Goal: Task Accomplishment & Management: Use online tool/utility

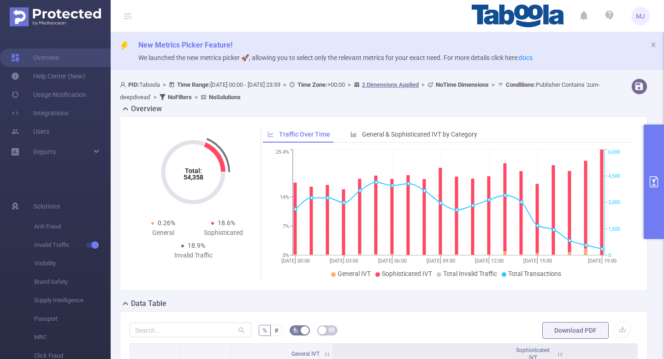
click at [641, 179] on div "Total: 54,358 Total: 54,358 0.26% General 18.6% Sophisticated 18.9% Invalid Tra…" at bounding box center [384, 203] width 528 height 174
click at [645, 27] on ul "MJ" at bounding box center [561, 16] width 178 height 32
click at [643, 22] on span "MJ" at bounding box center [640, 16] width 9 height 18
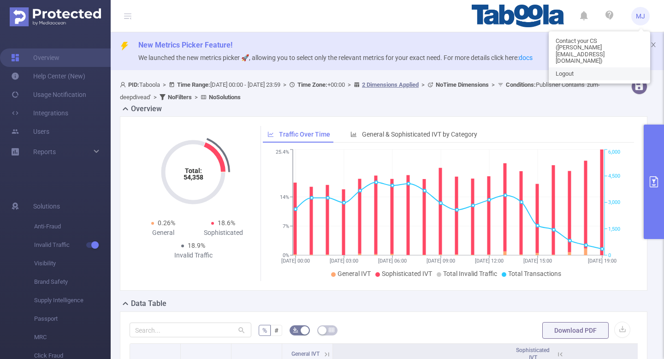
click at [575, 67] on link "Logout" at bounding box center [599, 73] width 101 height 13
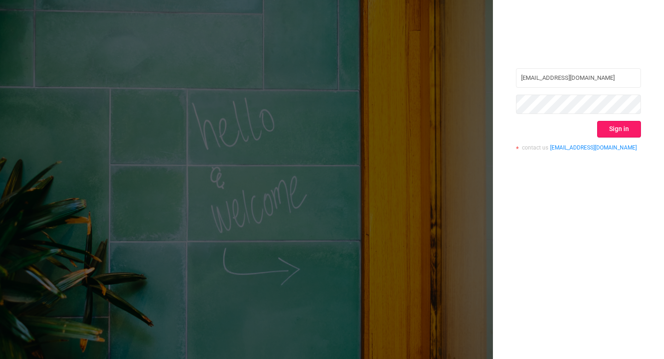
click at [626, 133] on button "Sign in" at bounding box center [619, 129] width 44 height 17
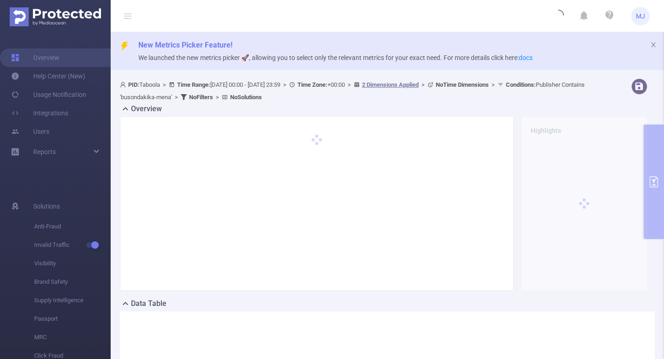
type input "[DATE] 00:00"
type input "[DATE] 23:59"
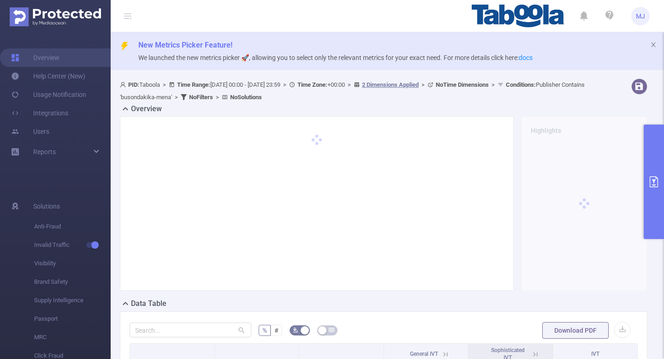
click at [655, 173] on button "primary" at bounding box center [654, 182] width 20 height 114
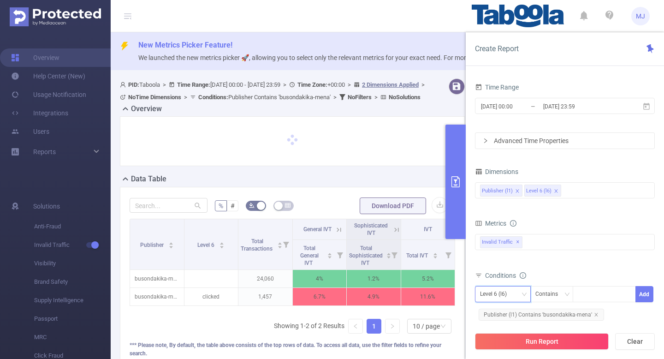
click at [517, 294] on div "Level 6 (l6)" at bounding box center [503, 293] width 46 height 15
click at [509, 314] on li "Publisher (l1)" at bounding box center [503, 313] width 56 height 15
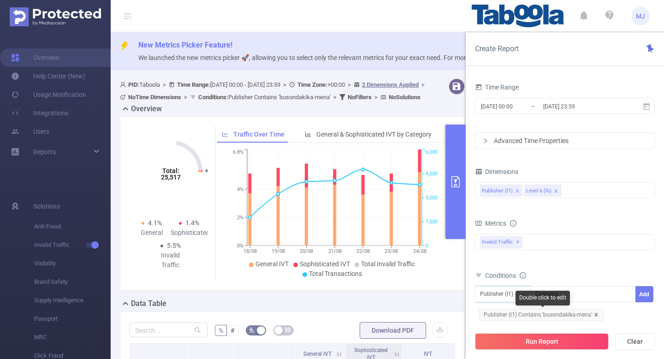
click at [595, 314] on icon "icon: close" at bounding box center [596, 314] width 5 height 5
click at [597, 297] on div at bounding box center [604, 293] width 53 height 15
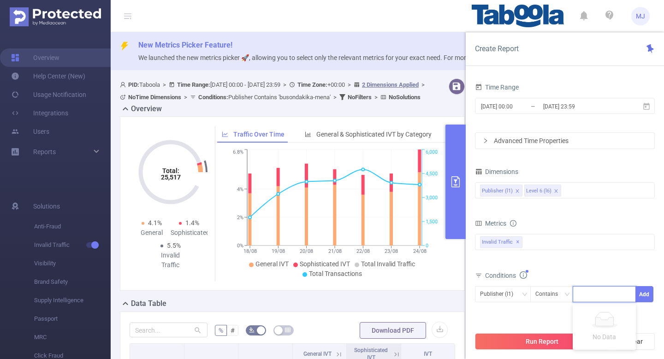
paste input "newstech-contentpeak"
type input "newstech-contentpeak"
click at [645, 296] on button "Add" at bounding box center [645, 294] width 18 height 16
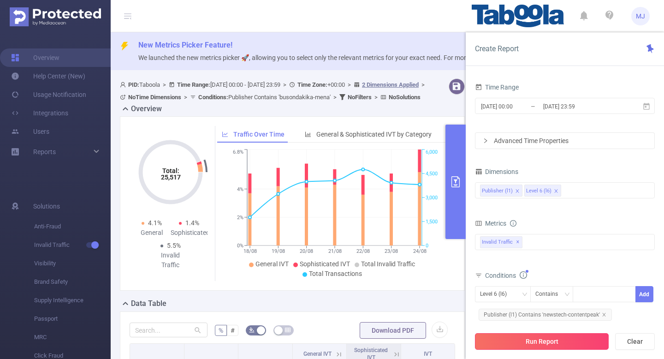
click at [538, 346] on button "Run Report" at bounding box center [542, 341] width 134 height 17
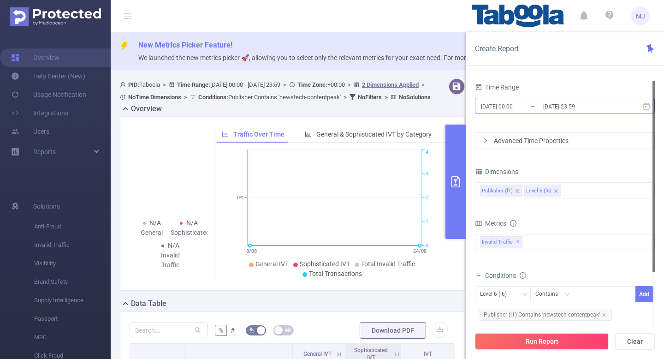
click at [616, 104] on input "[DATE] 23:59" at bounding box center [579, 106] width 75 height 12
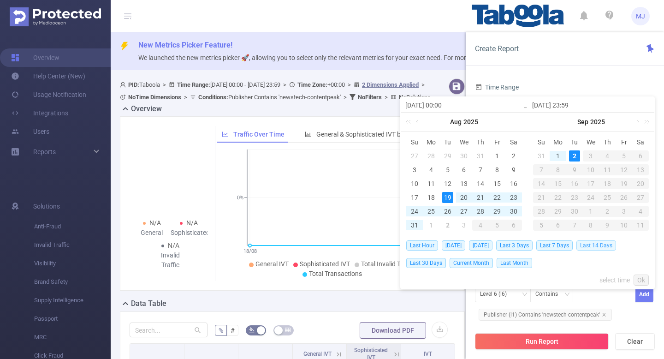
click at [595, 242] on span "Last 14 Days" at bounding box center [597, 245] width 40 height 10
type input "[DATE] 00:00"
type input "[DATE] 23:59"
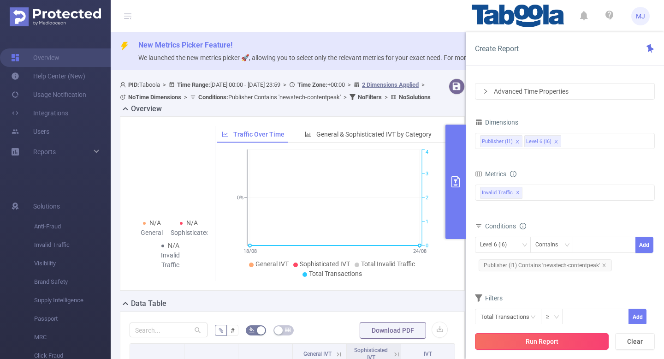
click at [547, 335] on button "Run Report" at bounding box center [542, 341] width 134 height 17
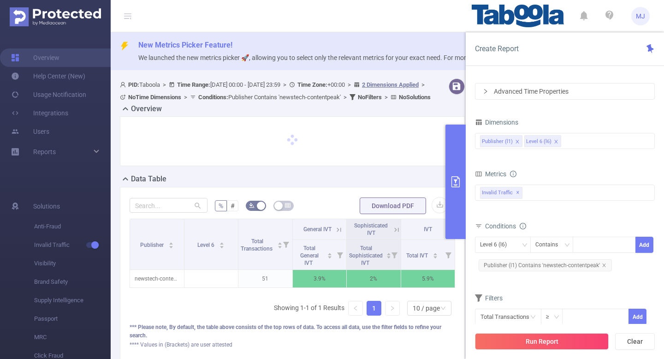
click at [220, 322] on div "Publisher Level 6 Total Transactions General IVT Sophisticated IVT IVT Total Ge…" at bounding box center [293, 271] width 326 height 104
click at [458, 183] on icon "primary" at bounding box center [455, 181] width 11 height 11
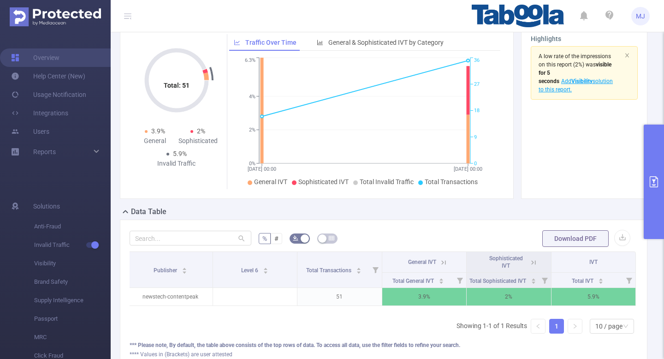
scroll to position [103, 0]
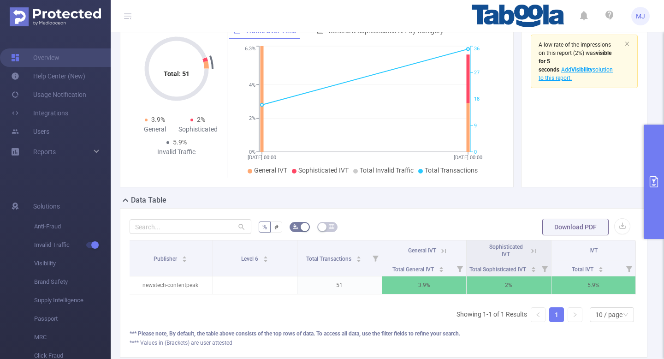
click at [653, 175] on button "primary" at bounding box center [654, 182] width 20 height 114
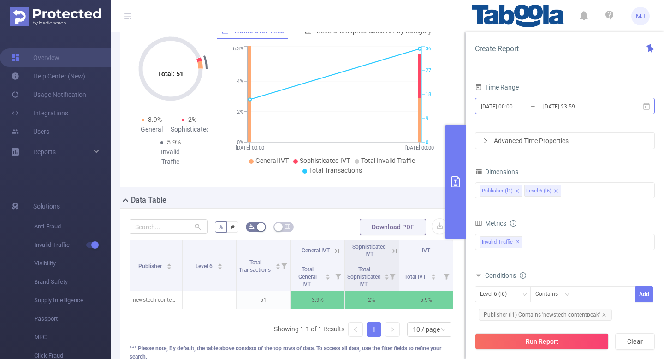
click at [507, 103] on input "[DATE] 00:00" at bounding box center [517, 106] width 75 height 12
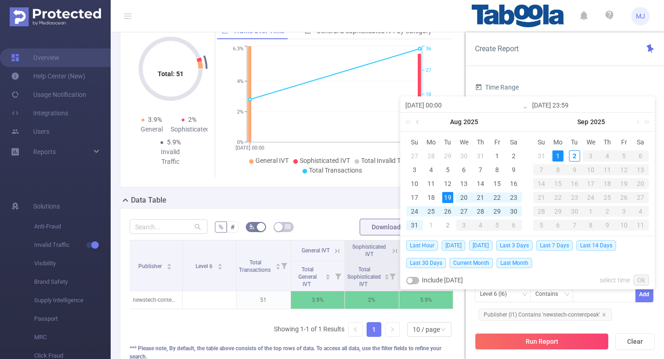
click at [419, 125] on link at bounding box center [418, 122] width 8 height 18
click at [434, 209] on div "28" at bounding box center [431, 211] width 11 height 11
click at [543, 123] on link at bounding box center [545, 122] width 8 height 18
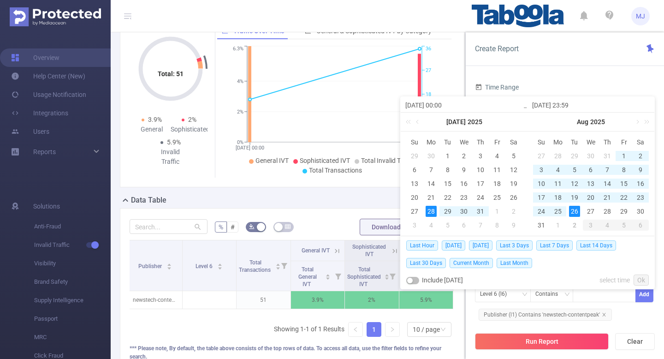
click at [572, 213] on div "26" at bounding box center [574, 211] width 11 height 11
type input "[DATE] 00:00"
type input "[DATE] 23:59"
type input "[DATE] 00:00"
type input "[DATE] 23:59"
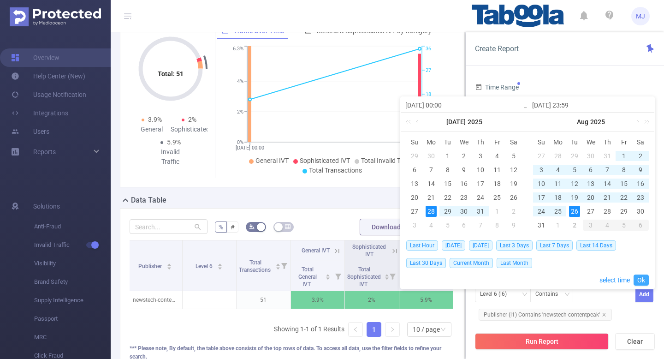
click at [645, 278] on link "Ok" at bounding box center [641, 279] width 15 height 11
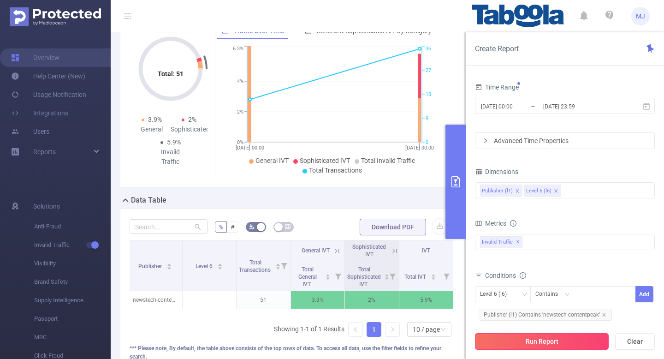
click at [549, 344] on button "Run Report" at bounding box center [542, 341] width 134 height 17
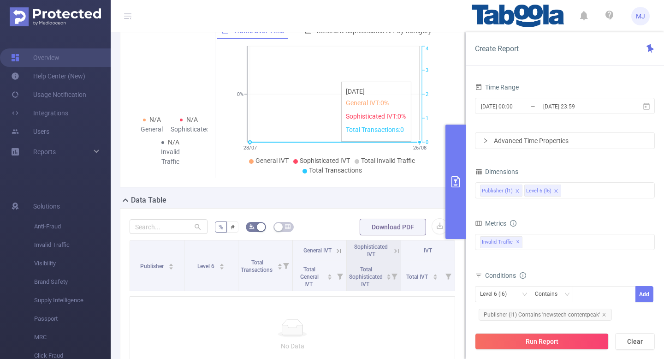
scroll to position [100, 0]
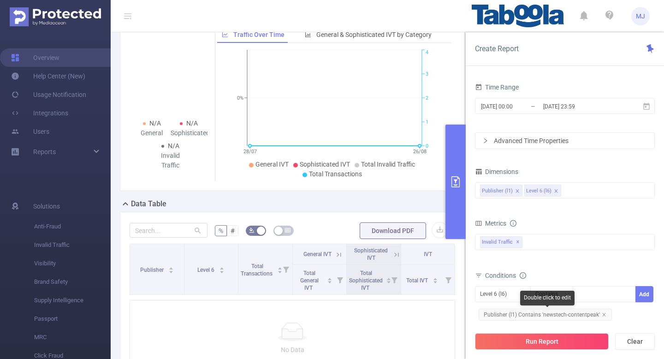
click at [605, 310] on span "Publisher (l1) Contains 'newstech-contentpeak'" at bounding box center [545, 315] width 133 height 12
click at [603, 314] on icon "icon: close" at bounding box center [603, 314] width 3 height 3
click at [517, 297] on div "Level 6 (l6)" at bounding box center [503, 293] width 46 height 15
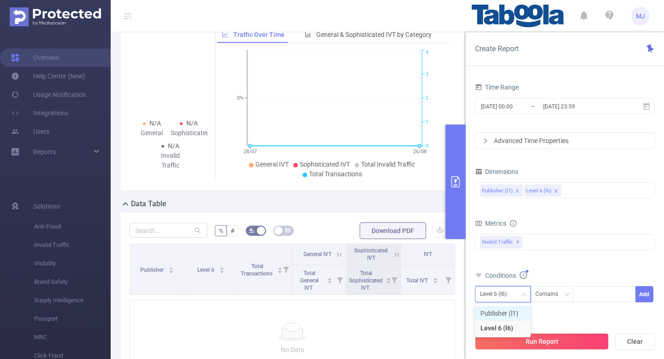
click at [503, 311] on li "Publisher (l1)" at bounding box center [503, 313] width 56 height 15
click at [606, 288] on div at bounding box center [604, 293] width 53 height 15
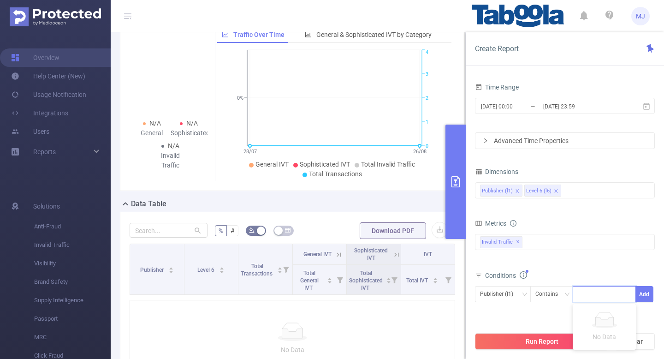
paste input "gate-2-trave"
type input "gate-2-travel"
click at [644, 295] on button "Add" at bounding box center [645, 294] width 18 height 16
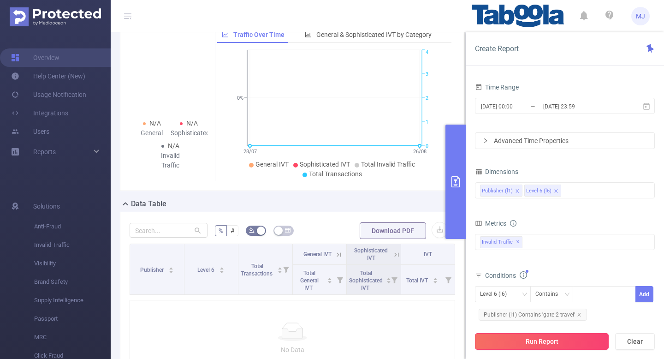
click at [548, 341] on button "Run Report" at bounding box center [542, 341] width 134 height 17
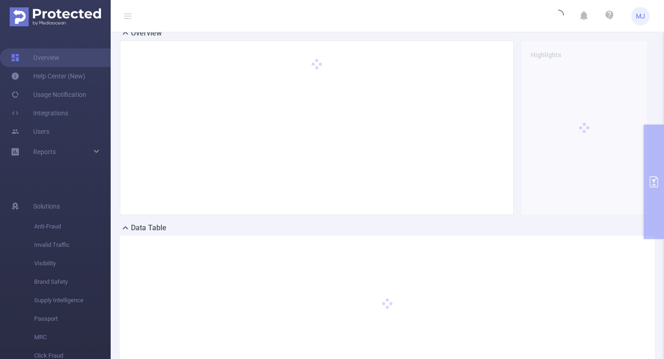
scroll to position [77, 0]
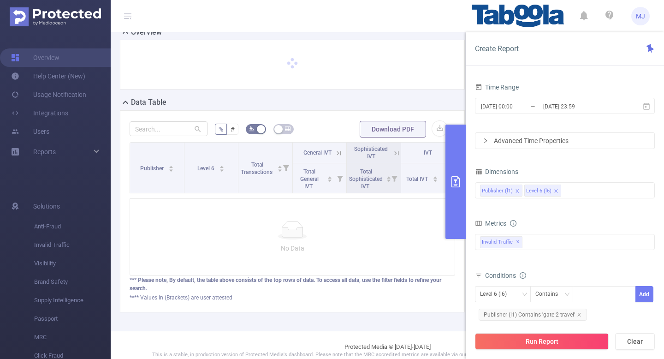
click at [424, 302] on div "**** Values in (Brackets) are user attested" at bounding box center [293, 297] width 326 height 8
click at [459, 206] on button "primary" at bounding box center [456, 182] width 20 height 114
click at [461, 165] on button "primary" at bounding box center [456, 182] width 20 height 114
